Goal: Information Seeking & Learning: Learn about a topic

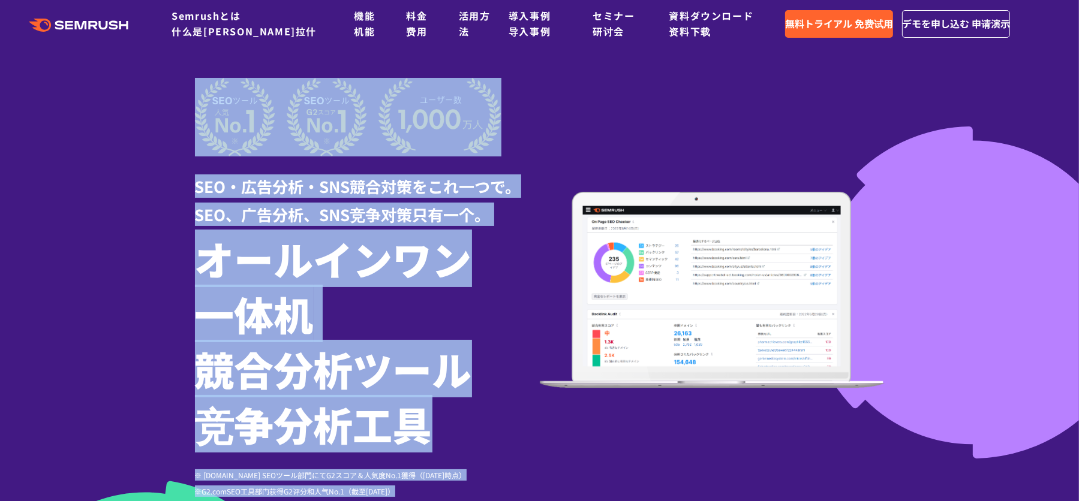
drag, startPoint x: 1120, startPoint y: 0, endPoint x: 890, endPoint y: -59, distance: 237.8
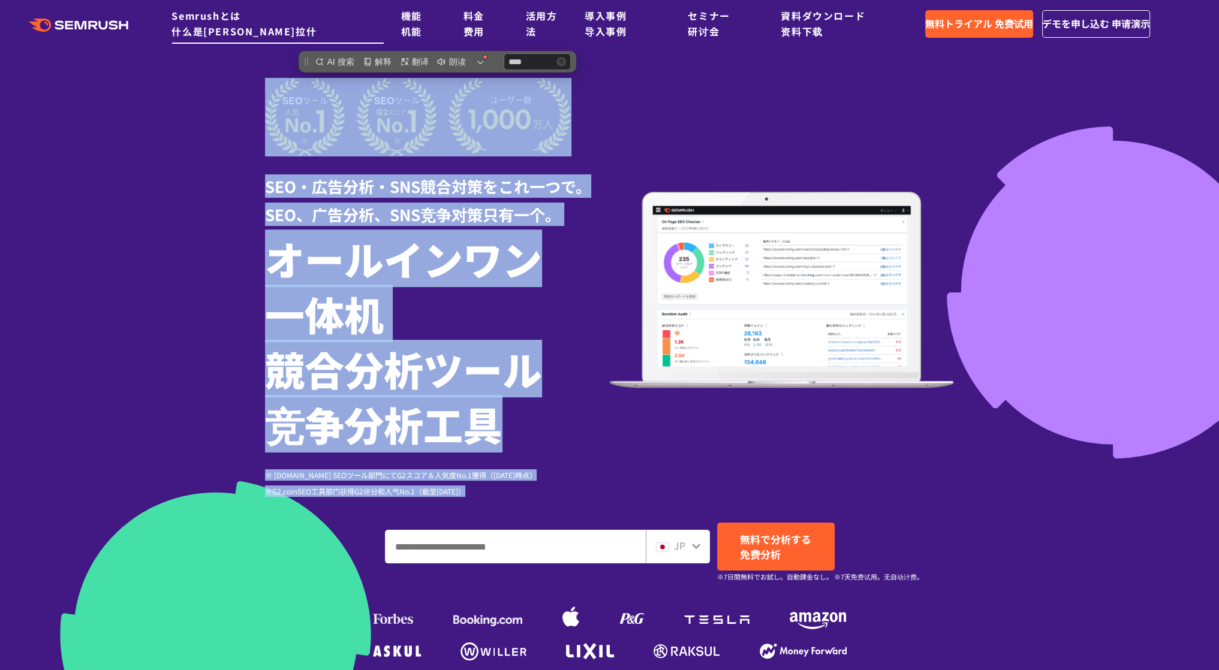
click at [234, 27] on link "Semrushとは Semrushとは 什么是[PERSON_NAME]拉什" at bounding box center [244, 23] width 145 height 30
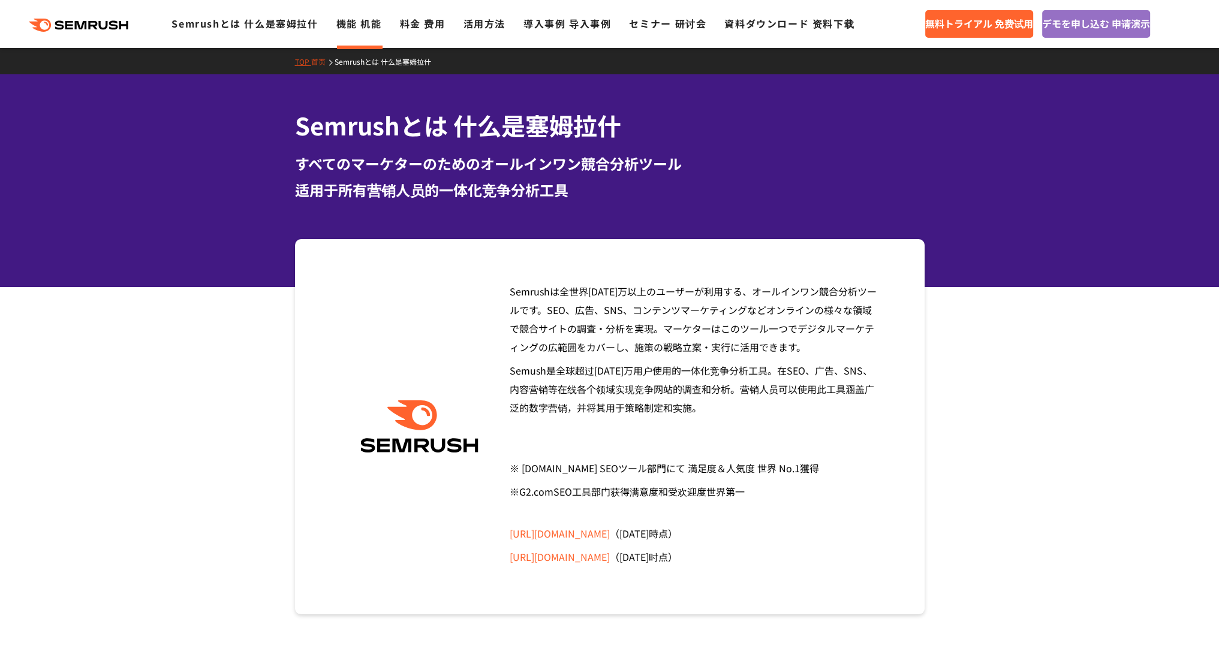
click at [354, 26] on link "機能 機能 机能" at bounding box center [359, 23] width 46 height 14
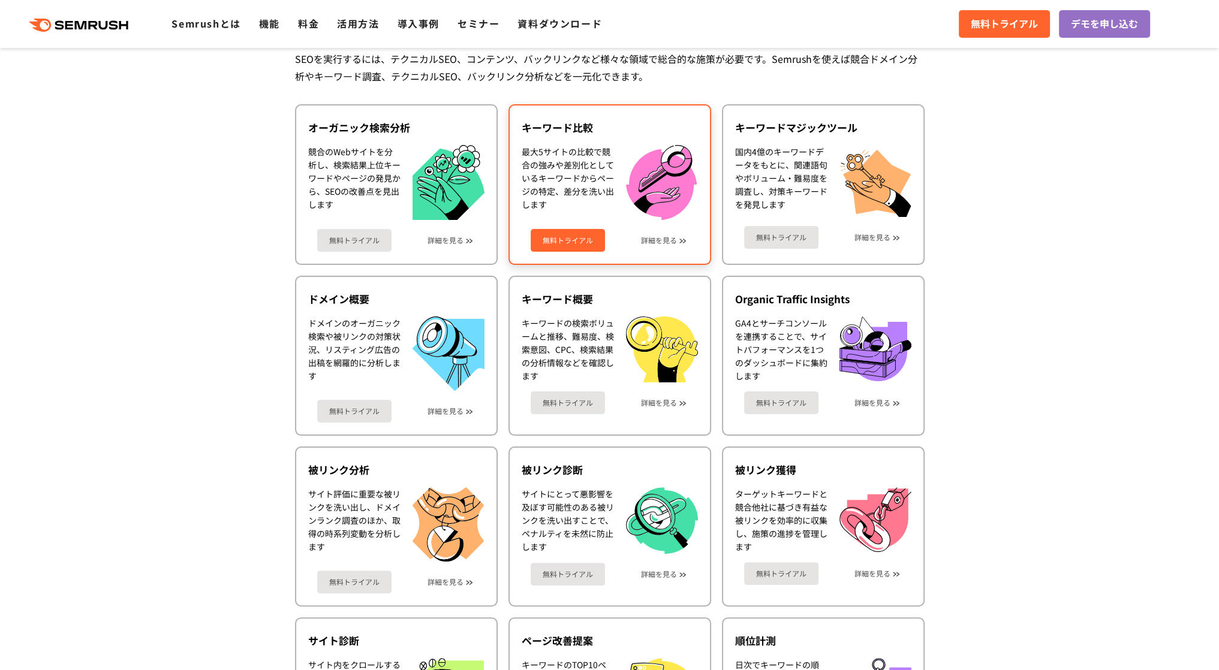
scroll to position [315, 0]
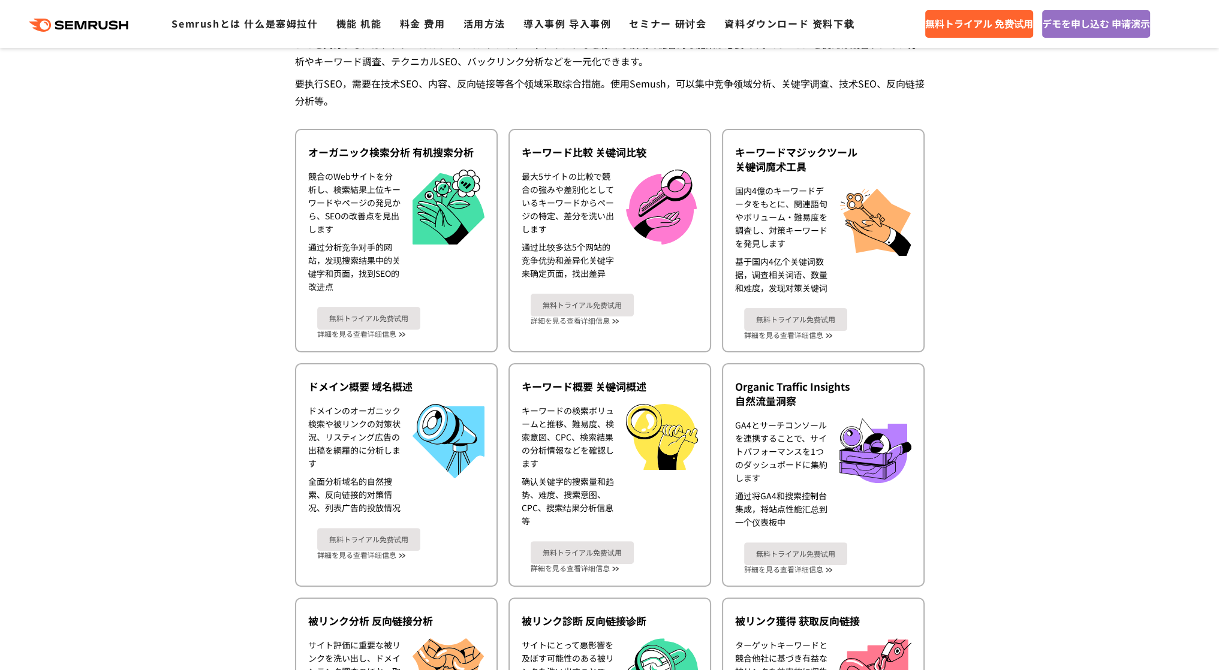
drag, startPoint x: 1039, startPoint y: 134, endPoint x: 1002, endPoint y: 124, distance: 38.7
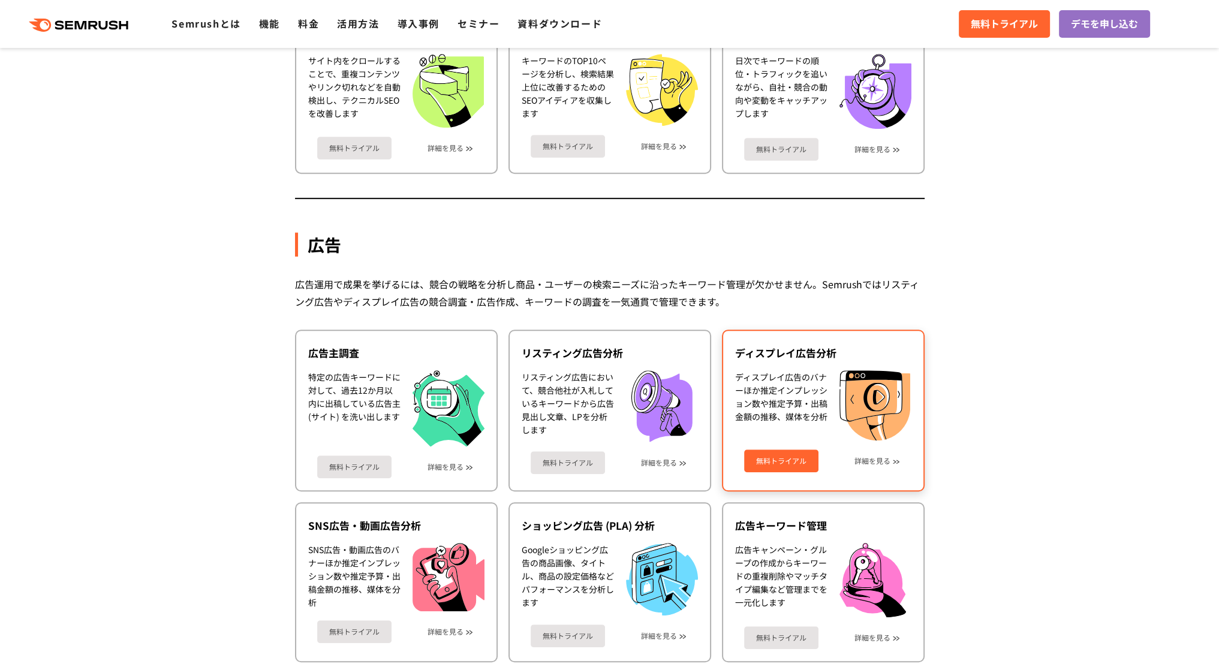
scroll to position [899, 0]
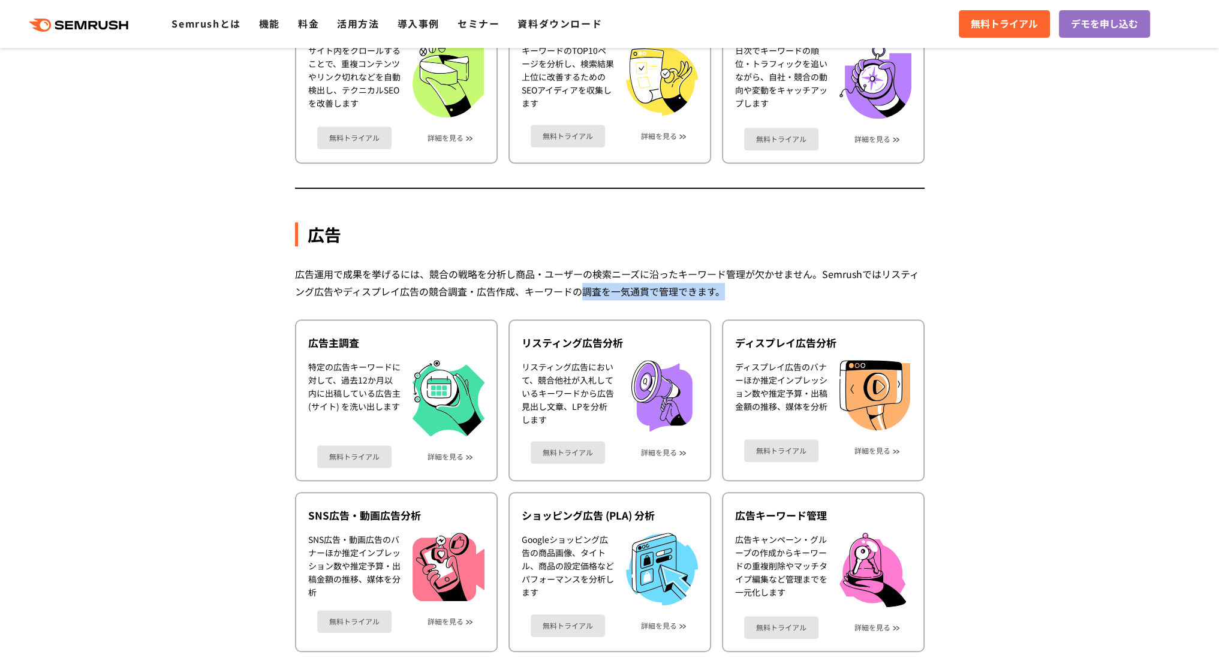
drag, startPoint x: 753, startPoint y: 287, endPoint x: 488, endPoint y: 284, distance: 265.1
click at [573, 281] on div "広告運用で成果を挙げるには、競合の戦略を分析し商品・ユーザーの検索ニーズに沿ったキーワード管理が欠かせません。Semrushではリスティング広告やディスプレイ…" at bounding box center [610, 283] width 630 height 35
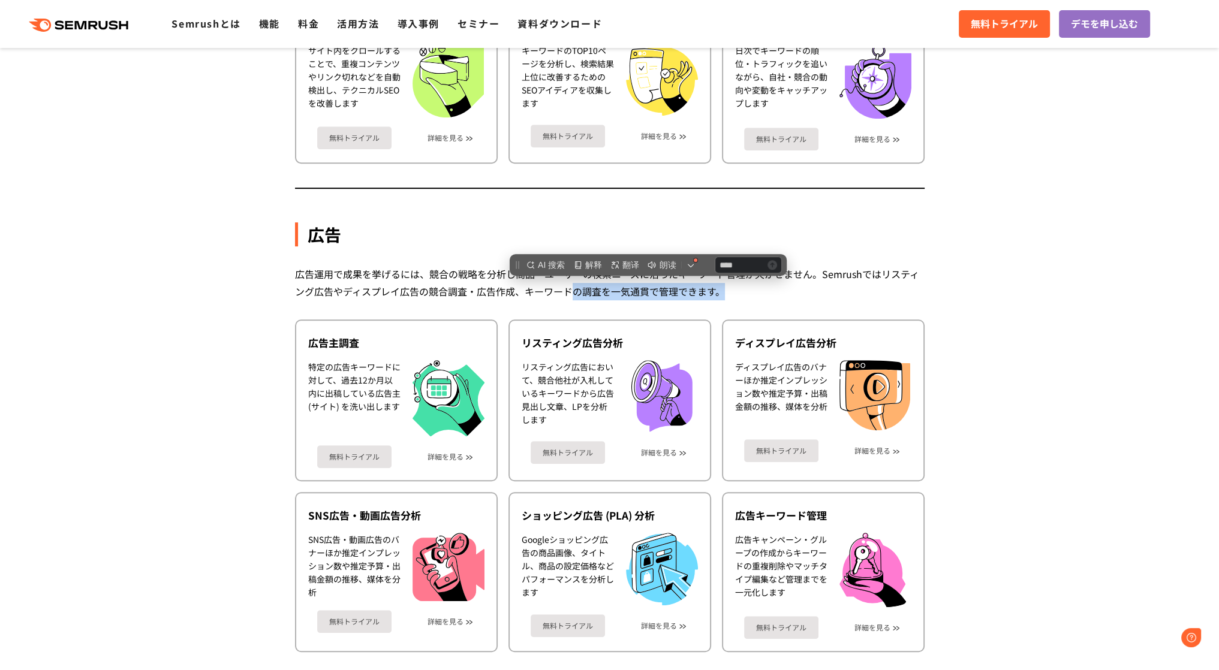
scroll to position [0, 0]
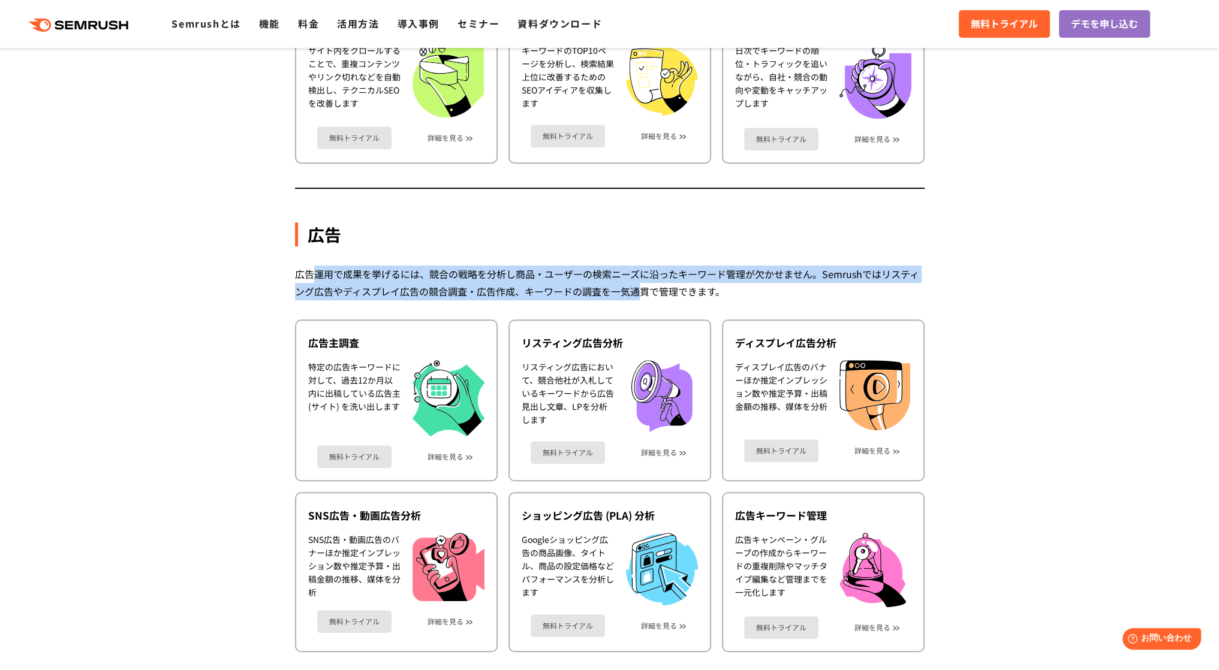
drag, startPoint x: 316, startPoint y: 274, endPoint x: 636, endPoint y: 291, distance: 320.7
click at [636, 291] on div "広告運用で成果を挙げるには、競合の戦略を分析し商品・ユーザーの検索ニーズに沿ったキーワード管理が欠かせません。Semrushではリスティング広告やディスプレイ…" at bounding box center [610, 283] width 630 height 35
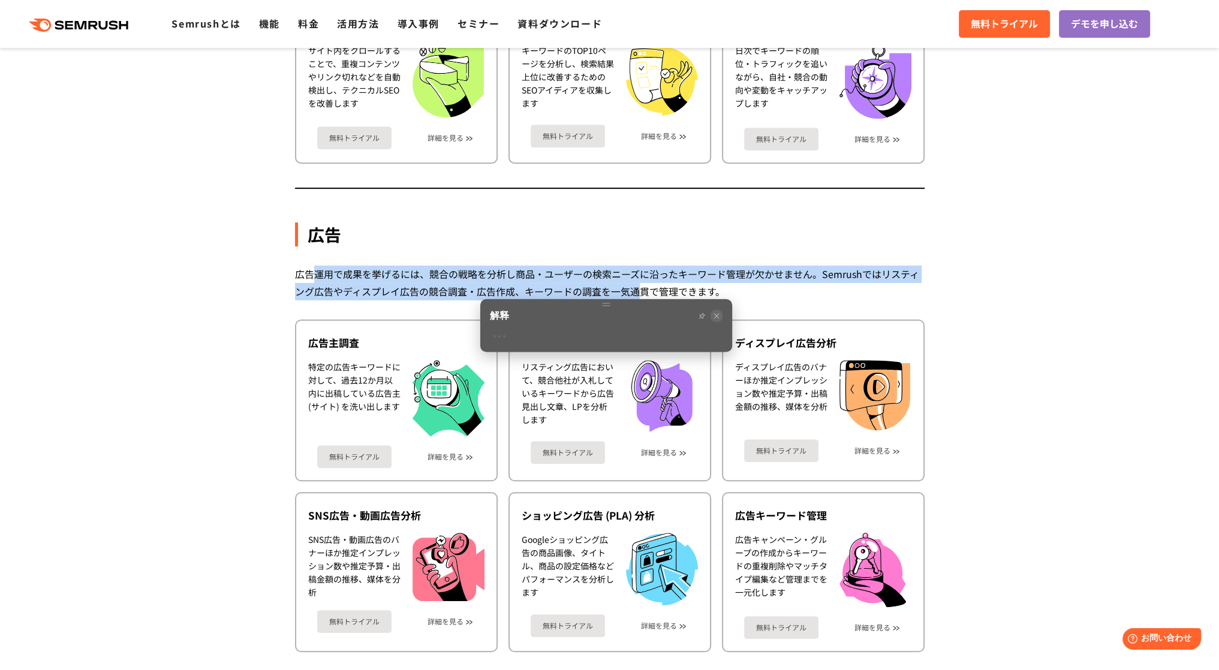
click at [717, 314] on icon at bounding box center [716, 315] width 7 height 7
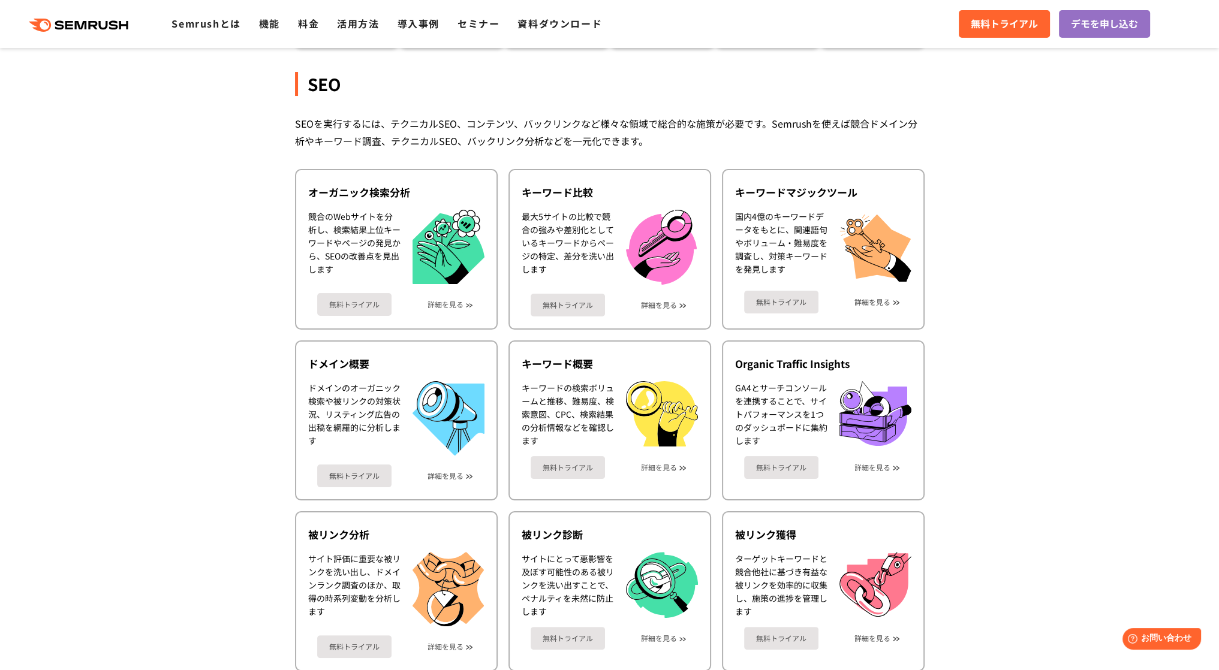
scroll to position [180, 0]
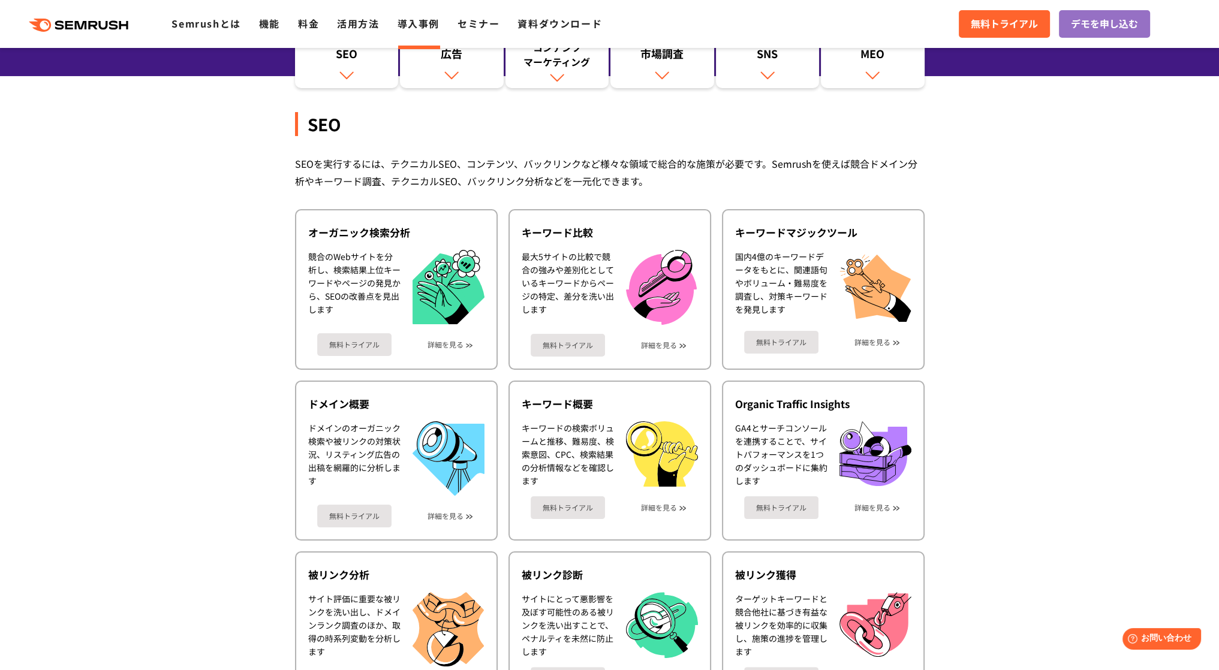
click at [422, 23] on link "導入事例" at bounding box center [419, 23] width 42 height 14
